Goal: Information Seeking & Learning: Learn about a topic

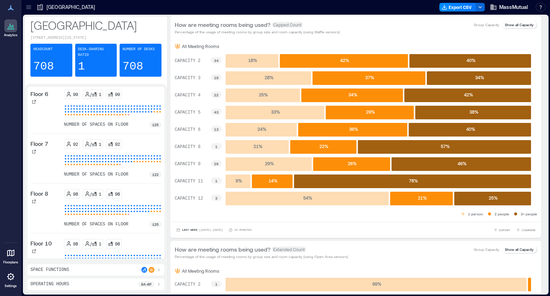
click at [15, 129] on div "Analytics Floorplans Settings" at bounding box center [10, 148] width 21 height 296
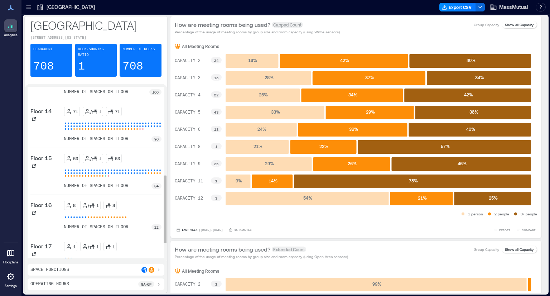
scroll to position [286, 0]
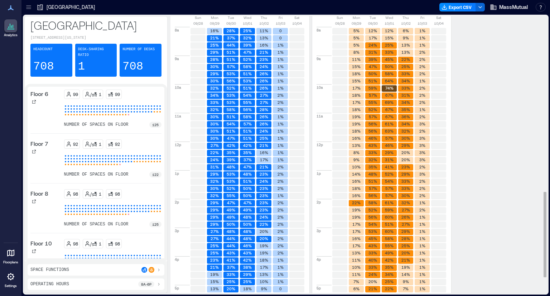
scroll to position [621, 0]
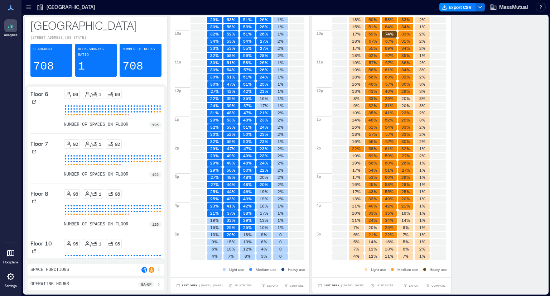
click at [80, 281] on div "Operating Hours 8a - 6p" at bounding box center [95, 284] width 131 height 6
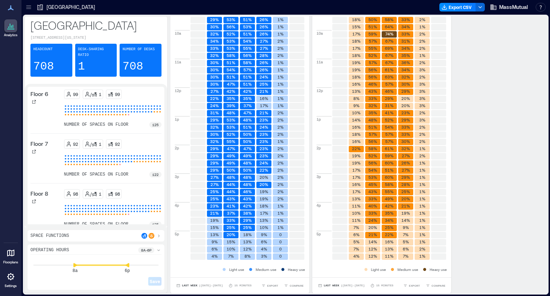
click at [74, 233] on div "Space Functions" at bounding box center [95, 236] width 131 height 6
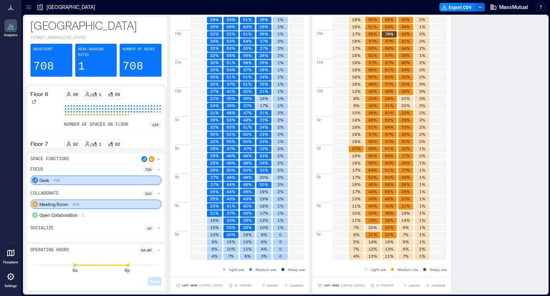
click at [27, 8] on icon at bounding box center [28, 7] width 7 height 7
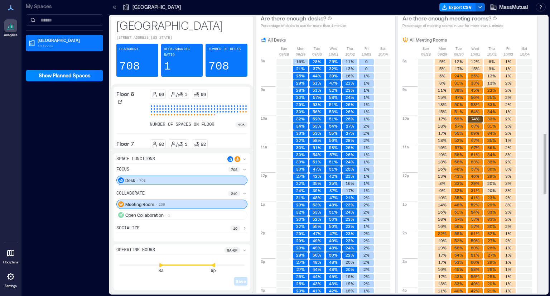
scroll to position [537, 0]
click at [484, 65] on div "Are there enough desks? Percentage of desks in use for more than 1 minute All D…" at bounding box center [398, 193] width 285 height 368
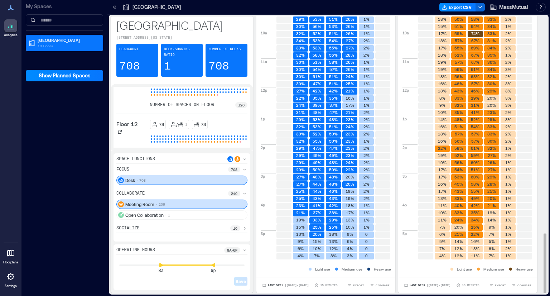
scroll to position [1, 0]
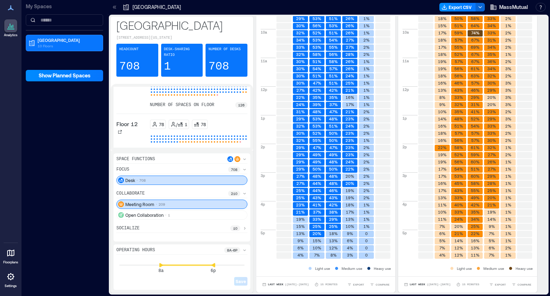
click at [142, 181] on p "708" at bounding box center [142, 180] width 6 height 6
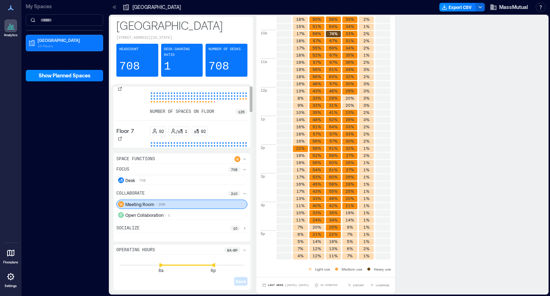
scroll to position [0, 0]
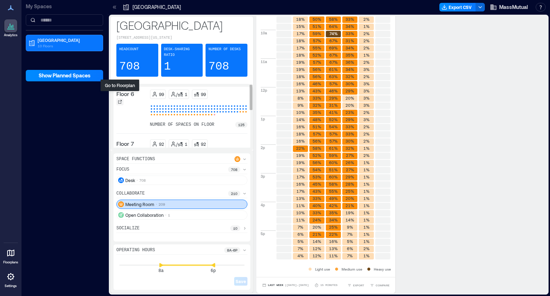
click at [122, 98] on div at bounding box center [119, 101] width 7 height 7
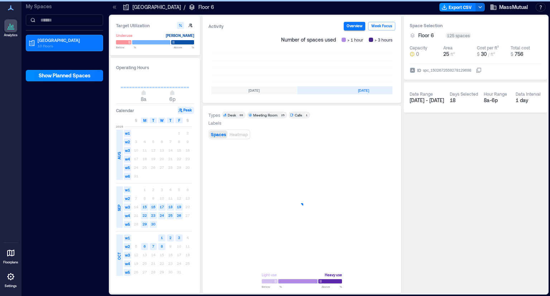
scroll to position [0, 205]
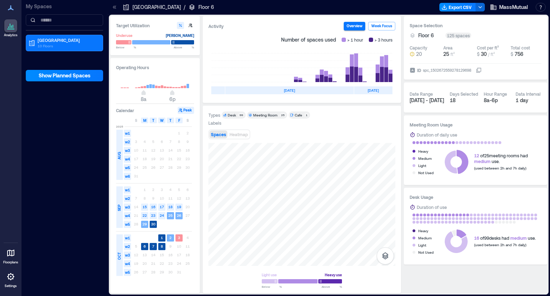
click at [431, 276] on div "Space Selection Floor 6 125 spaces Capacity 20 Area 25 ft² Cost per ft² $ 30 / …" at bounding box center [475, 154] width 143 height 277
click at [330, 107] on div "Types Desk 99 Meeting Room 25 Cafe 1 Labels Spaces Heatmap Light use Heavy use …" at bounding box center [302, 199] width 198 height 187
click at [405, 116] on div "Meeting Room Usage Duration of daily use Heavy Medium Light Not Used 12 of 25 m…" at bounding box center [475, 149] width 143 height 69
